Goal: Task Accomplishment & Management: Use online tool/utility

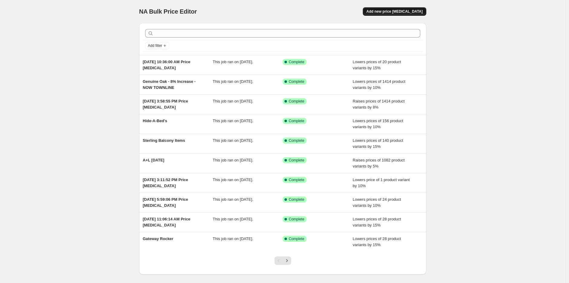
click at [388, 14] on span "Add new price change job" at bounding box center [394, 11] width 56 height 5
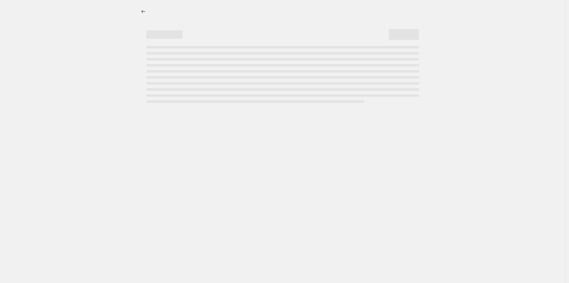
select select "percentage"
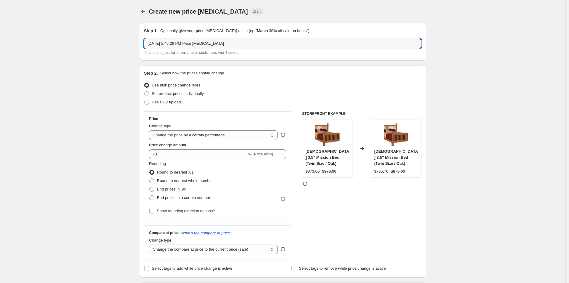
drag, startPoint x: 238, startPoint y: 42, endPoint x: 143, endPoint y: 40, distance: 95.5
click at [143, 40] on div "Step 1. Optionally give your price change job a title (eg "March 30% off sale o…" at bounding box center [282, 41] width 287 height 37
type input "shaker desk ashery oak"
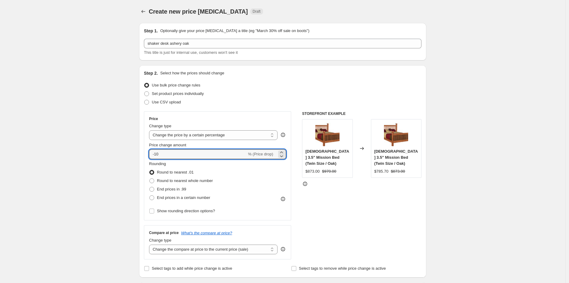
drag, startPoint x: 174, startPoint y: 153, endPoint x: 147, endPoint y: 153, distance: 26.3
click at [147, 153] on div "Price Change type Change the price to a certain amount Change the price by a ce…" at bounding box center [217, 165] width 147 height 109
type input "3"
click at [201, 154] on input "3" at bounding box center [194, 154] width 91 height 10
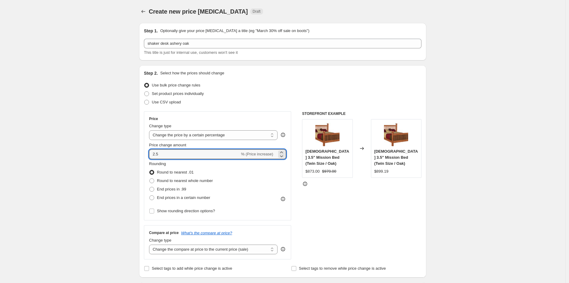
type input "2"
type input "3"
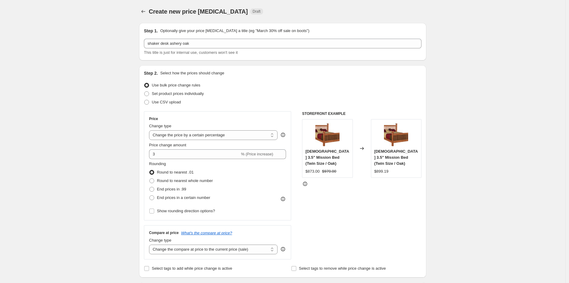
scroll to position [134, 0]
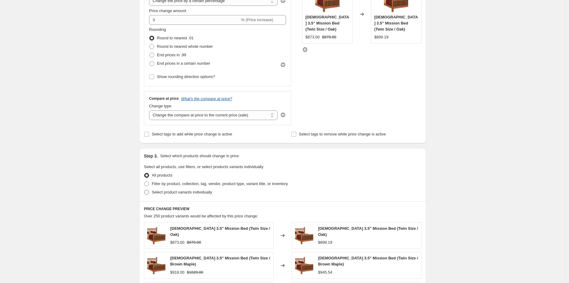
click at [149, 194] on span at bounding box center [146, 192] width 5 height 5
click at [144, 190] on input "Select product variants individually" at bounding box center [144, 190] width 0 height 0
radio input "true"
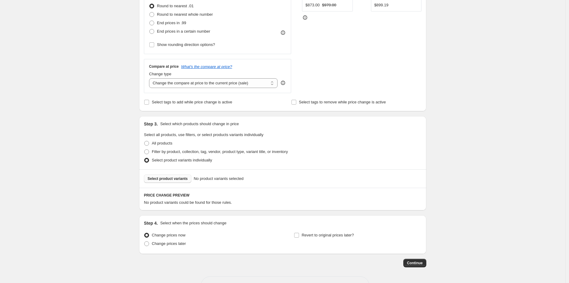
scroll to position [168, 0]
click at [173, 174] on button "Select product variants" at bounding box center [167, 177] width 47 height 8
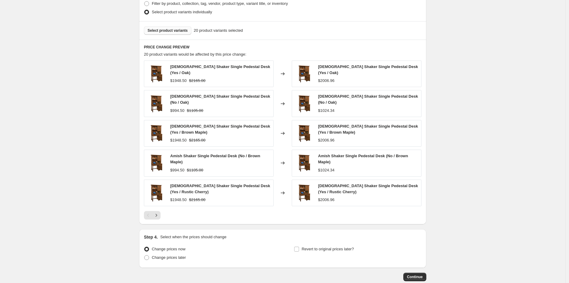
scroll to position [346, 0]
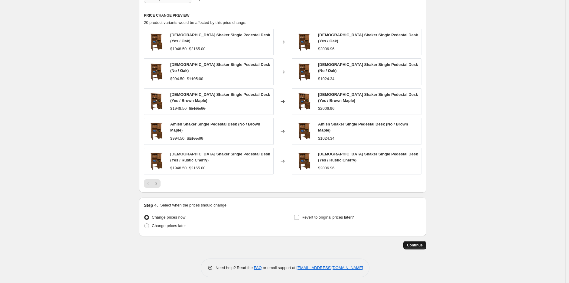
click at [422, 243] on span "Continue" at bounding box center [415, 245] width 16 height 5
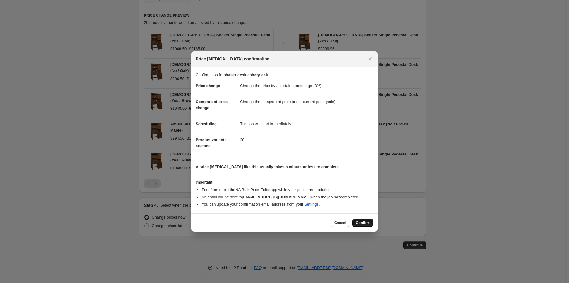
click at [368, 225] on button "Confirm" at bounding box center [362, 222] width 21 height 8
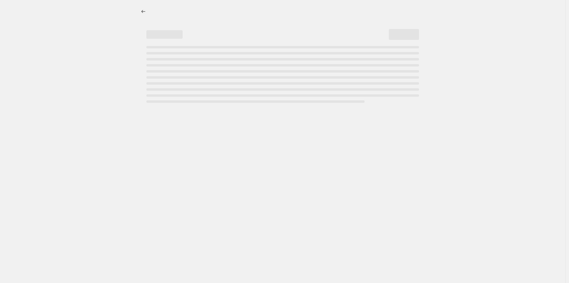
select select "percentage"
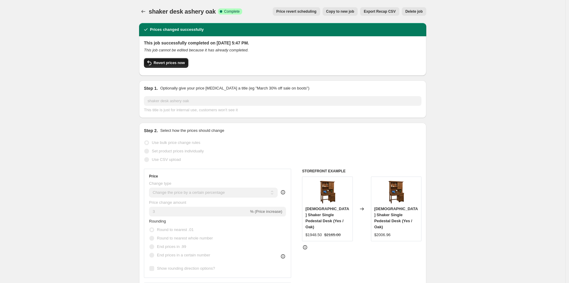
click at [174, 62] on span "Revert prices now" at bounding box center [168, 62] width 31 height 5
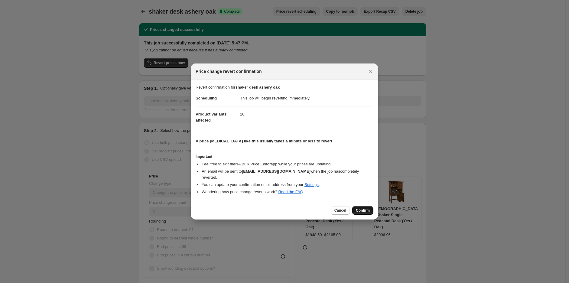
click at [363, 208] on span "Confirm" at bounding box center [363, 210] width 14 height 5
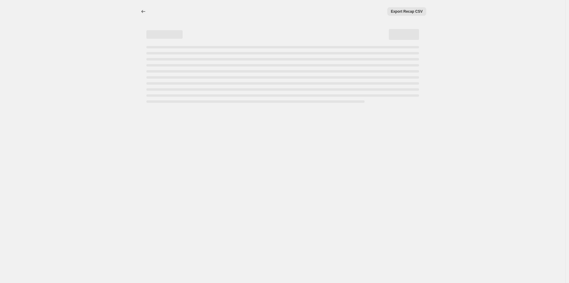
select select "percentage"
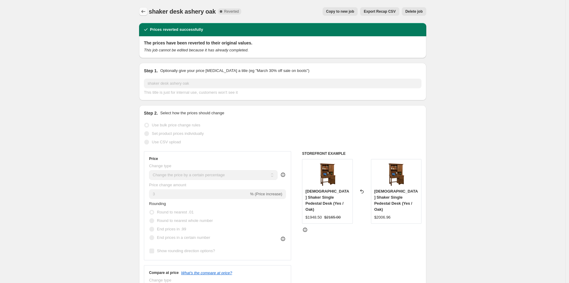
click at [146, 9] on icon "Price change jobs" at bounding box center [143, 11] width 6 height 6
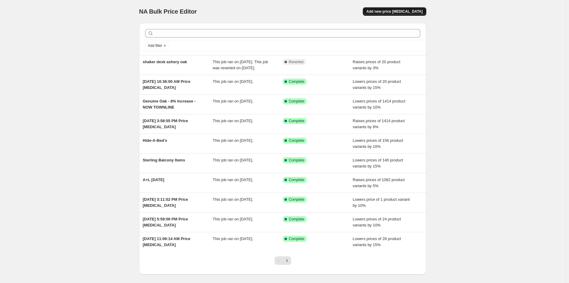
click at [394, 13] on span "Add new price change job" at bounding box center [394, 11] width 56 height 5
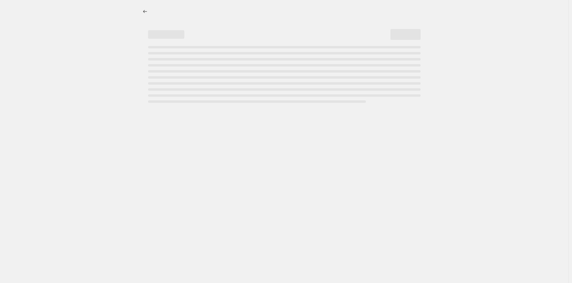
select select "percentage"
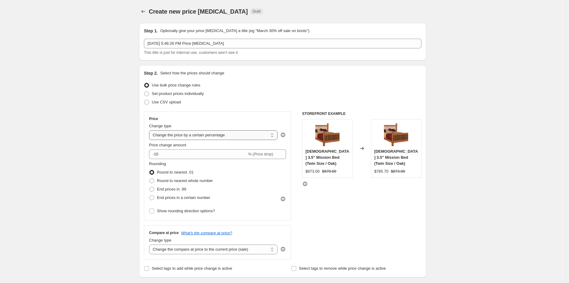
click at [259, 136] on select "Change the price to a certain amount Change the price by a certain amount Chang…" at bounding box center [213, 135] width 128 height 10
click at [150, 130] on select "Change the price to a certain amount Change the price by a certain amount Chang…" at bounding box center [213, 135] width 128 height 10
click at [247, 249] on select "Change the compare at price to the current price (sale) Change the compare at p…" at bounding box center [213, 249] width 128 height 10
select select "percentage"
click at [150, 245] on select "Change the compare at price to the current price (sale) Change the compare at p…" at bounding box center [213, 249] width 128 height 10
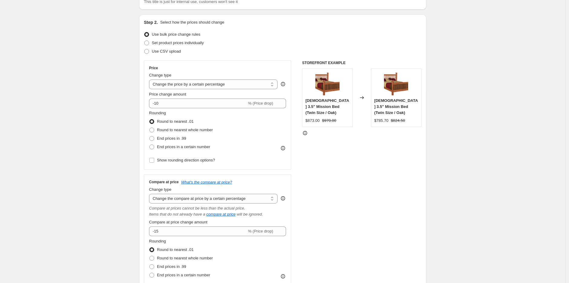
scroll to position [67, 0]
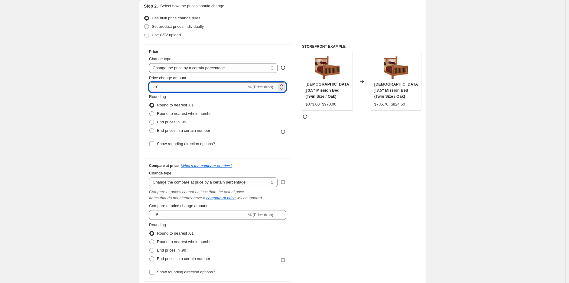
click at [176, 88] on input "-10" at bounding box center [198, 87] width 98 height 10
drag, startPoint x: 150, startPoint y: 86, endPoint x: 144, endPoint y: 86, distance: 6.4
click at [144, 86] on div "Step 2. Select how the prices should change Use bulk price change rules Set pro…" at bounding box center [282, 148] width 287 height 301
type input "3"
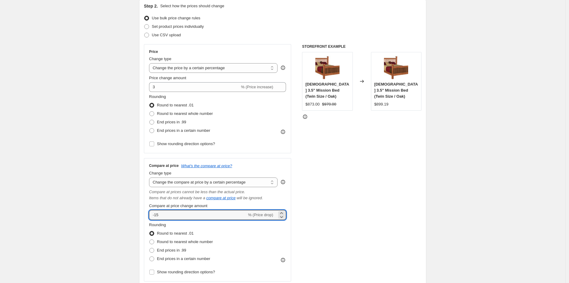
drag, startPoint x: 179, startPoint y: 216, endPoint x: 144, endPoint y: 218, distance: 35.4
click at [144, 218] on div "Step 2. Select how the prices should change Use bulk price change rules Set pro…" at bounding box center [282, 148] width 287 height 301
type input "-10"
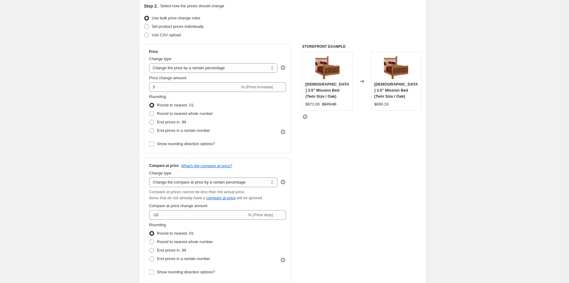
click at [302, 198] on div "Price Change type Change the price to a certain amount Change the price by a ce…" at bounding box center [282, 162] width 277 height 237
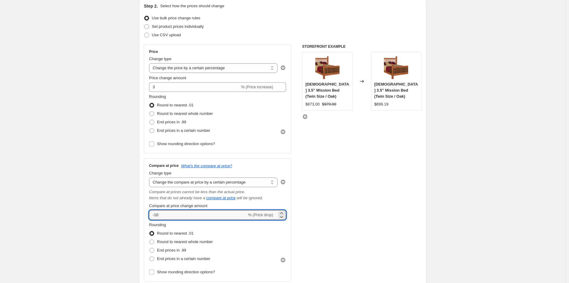
drag, startPoint x: 197, startPoint y: 212, endPoint x: 145, endPoint y: 216, distance: 51.8
click at [145, 216] on div "Step 2. Select how the prices should change Use bulk price change rules Set pro…" at bounding box center [282, 148] width 287 height 301
type input "3"
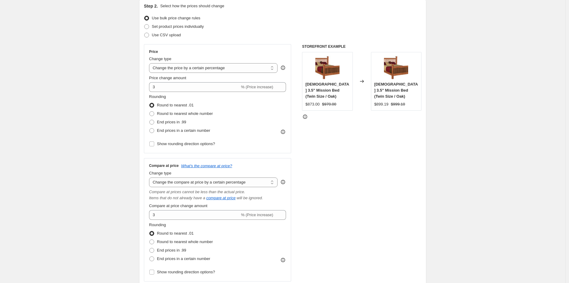
click at [311, 200] on div "STOREFRONT EXAMPLE Amish 3.5" Mission Bed (Twin Size / Oak) $873.00 $970.00 Cha…" at bounding box center [361, 162] width 119 height 237
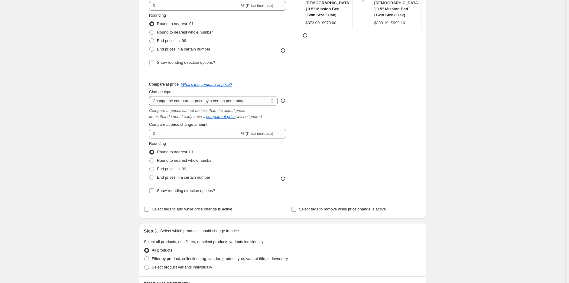
scroll to position [201, 0]
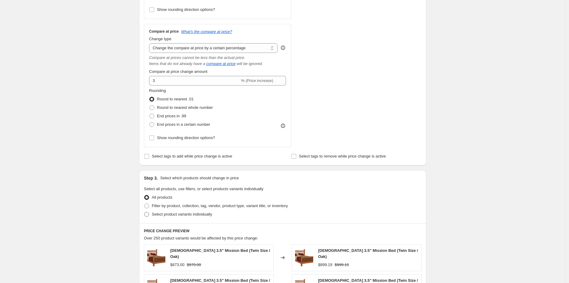
click at [197, 215] on span "Select product variants individually" at bounding box center [182, 214] width 60 height 5
click at [144, 212] on input "Select product variants individually" at bounding box center [144, 212] width 0 height 0
radio input "true"
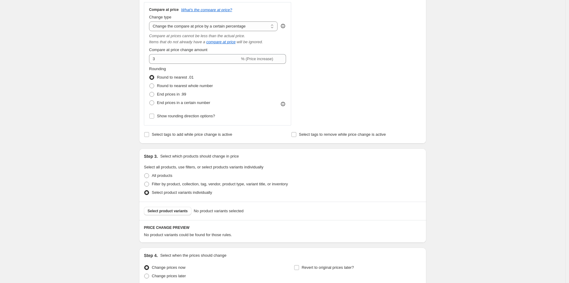
scroll to position [235, 0]
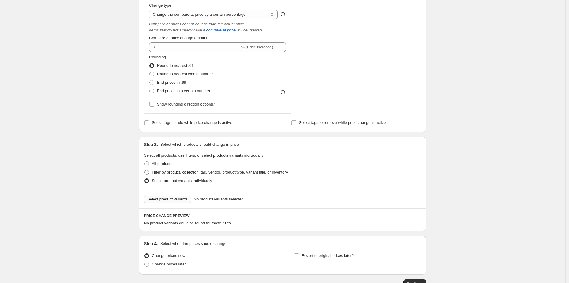
click at [179, 199] on span "Select product variants" at bounding box center [167, 199] width 40 height 5
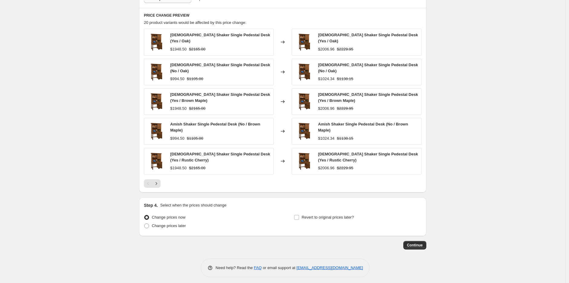
scroll to position [435, 0]
click at [417, 242] on span "Continue" at bounding box center [415, 244] width 16 height 5
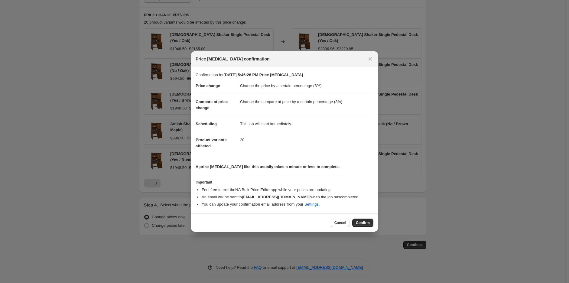
click at [368, 223] on span "Confirm" at bounding box center [363, 222] width 14 height 5
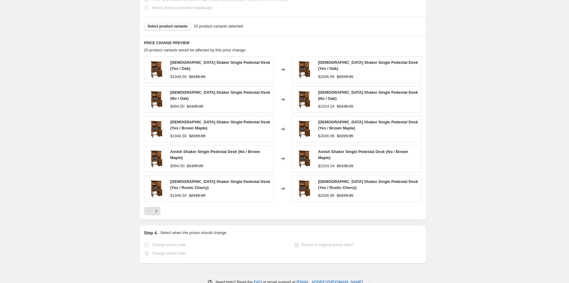
select select "percentage"
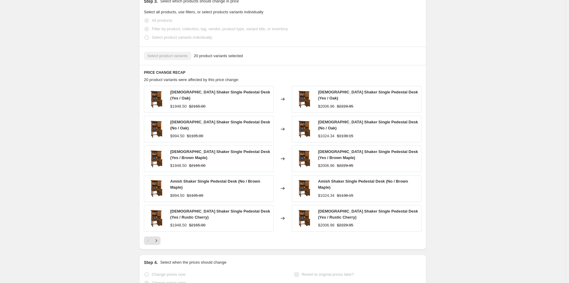
scroll to position [0, 0]
